Goal: Communication & Community: Connect with others

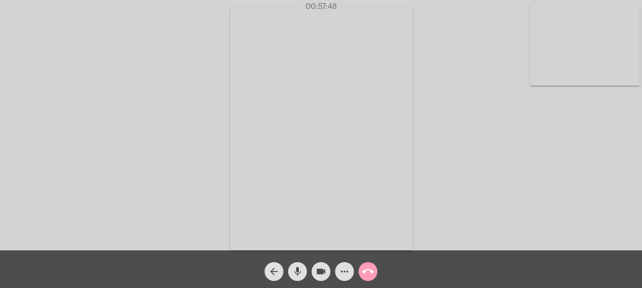
click at [368, 270] on mat-icon "call_end" at bounding box center [368, 271] width 11 height 11
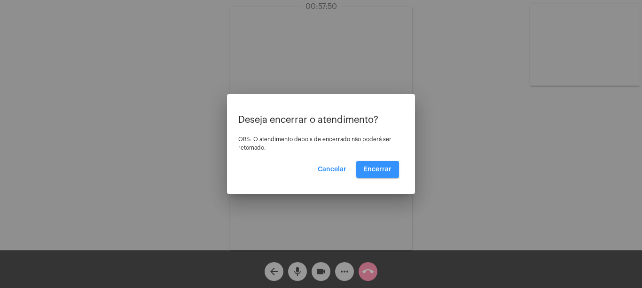
click at [380, 170] on span "Encerrar" at bounding box center [378, 169] width 28 height 7
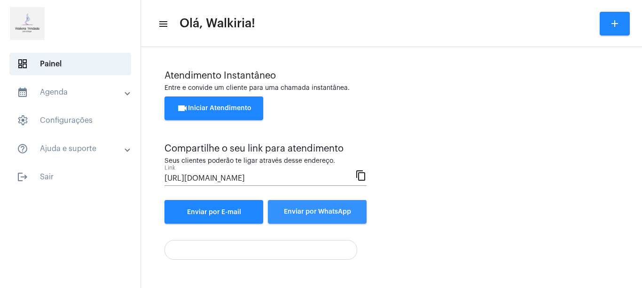
click at [316, 212] on span "Enviar por WhatsApp" at bounding box center [317, 211] width 67 height 7
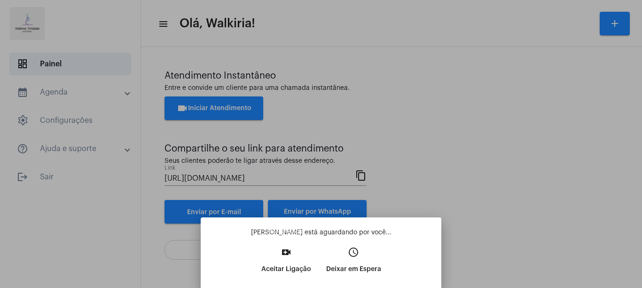
click at [290, 253] on mat-icon "video_call" at bounding box center [286, 251] width 11 height 11
